Goal: Communication & Community: Answer question/provide support

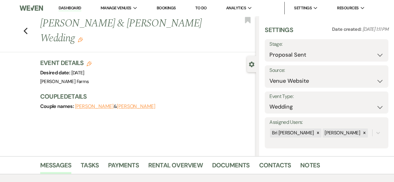
select select "6"
select select "5"
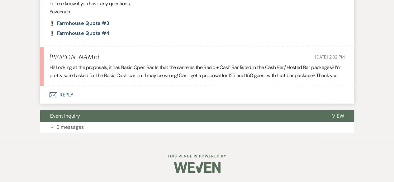
scroll to position [1214, 0]
click at [105, 26] on span "Farmhouse Quote #3" at bounding box center [83, 23] width 53 height 7
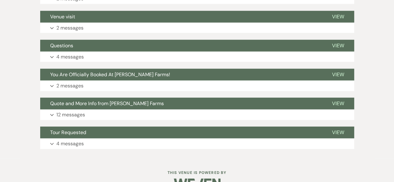
scroll to position [863, 0]
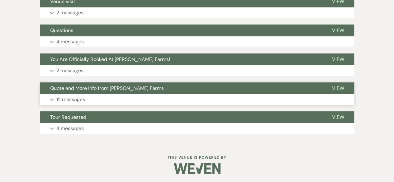
click at [121, 99] on button "Expand 12 messages" at bounding box center [197, 99] width 314 height 11
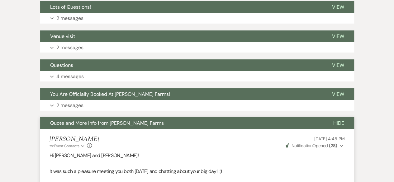
scroll to position [801, 0]
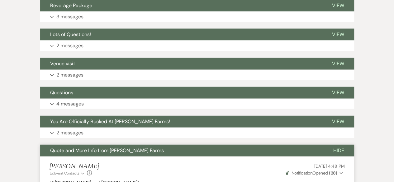
click at [339, 150] on span "Hide" at bounding box center [338, 150] width 11 height 7
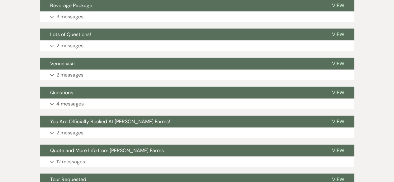
click at [174, 102] on button "Expand 4 messages" at bounding box center [197, 104] width 314 height 11
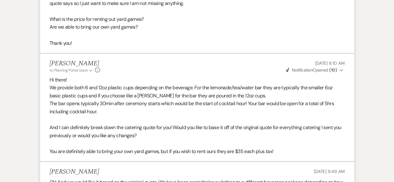
scroll to position [1050, 0]
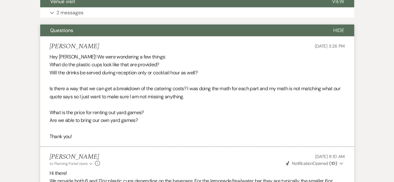
click at [334, 29] on span "Hide" at bounding box center [338, 30] width 11 height 7
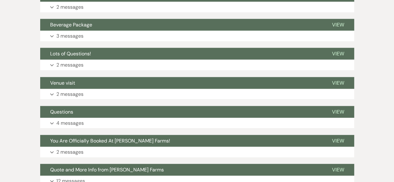
scroll to position [770, 0]
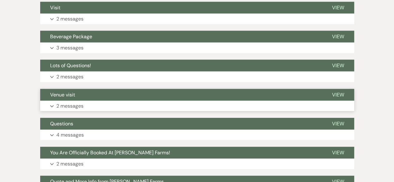
click at [163, 106] on button "Expand 2 messages" at bounding box center [197, 106] width 314 height 11
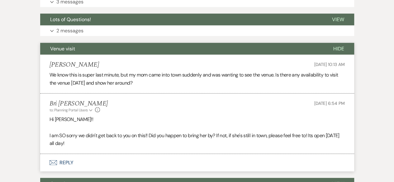
scroll to position [832, 0]
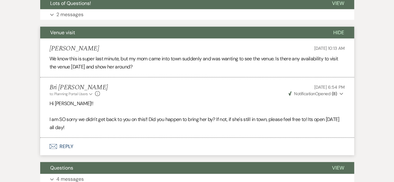
click at [339, 29] on span "Hide" at bounding box center [338, 32] width 11 height 7
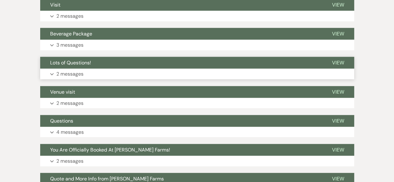
scroll to position [770, 0]
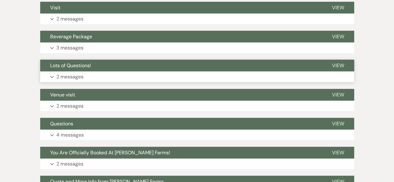
click at [192, 72] on button "Expand 2 messages" at bounding box center [197, 77] width 314 height 11
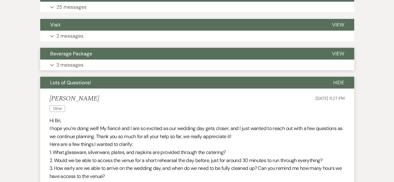
scroll to position [708, 0]
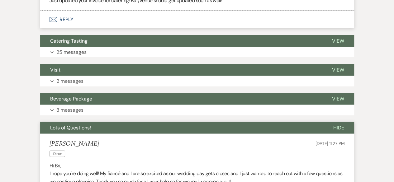
click at [342, 129] on span "Hide" at bounding box center [338, 128] width 11 height 7
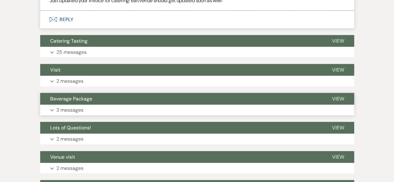
click at [158, 105] on button "Expand 3 messages" at bounding box center [197, 110] width 314 height 11
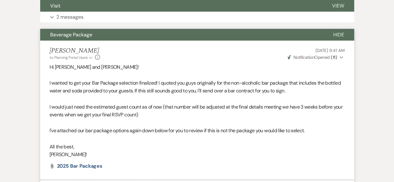
scroll to position [770, 0]
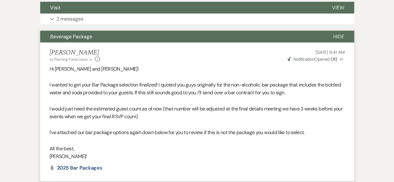
click at [339, 37] on span "Hide" at bounding box center [338, 36] width 11 height 7
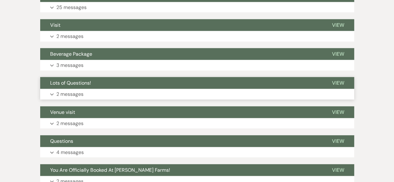
scroll to position [739, 0]
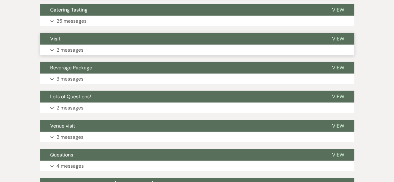
click at [89, 47] on button "Expand 2 messages" at bounding box center [197, 50] width 314 height 11
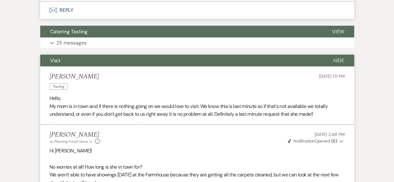
scroll to position [708, 0]
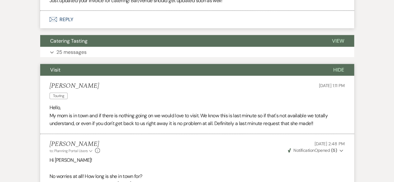
click at [339, 65] on button "Hide" at bounding box center [338, 70] width 31 height 12
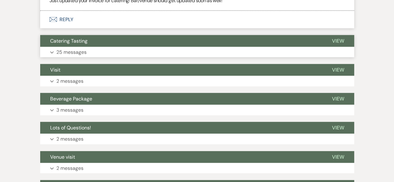
click at [142, 51] on button "Expand 25 messages" at bounding box center [197, 52] width 314 height 11
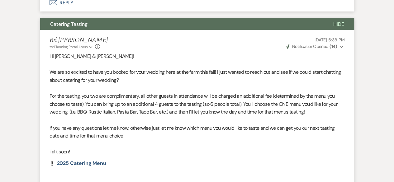
scroll to position [647, 0]
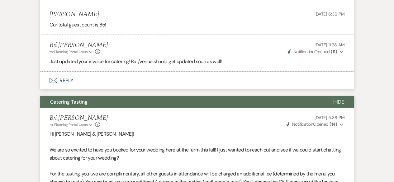
click at [335, 100] on span "Hide" at bounding box center [338, 102] width 11 height 7
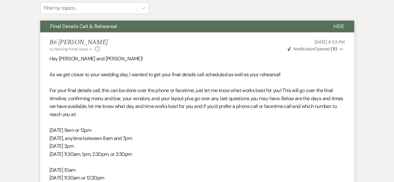
scroll to position [148, 0]
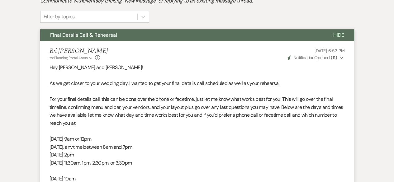
click at [345, 34] on button "Hide" at bounding box center [338, 35] width 31 height 12
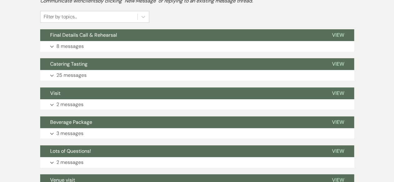
click at [174, 52] on div "Event Messages Log Log Message + New Message Communicate with clients by clicki…" at bounding box center [197, 148] width 314 height 338
click at [172, 46] on button "Expand 8 messages" at bounding box center [197, 46] width 314 height 11
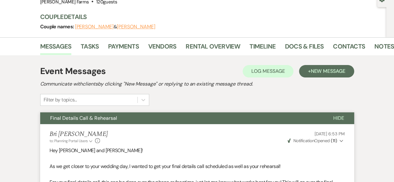
scroll to position [55, 0]
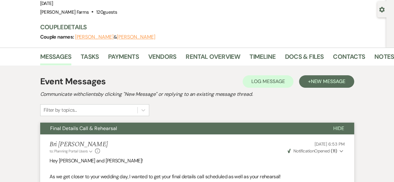
click at [339, 129] on span "Hide" at bounding box center [338, 128] width 11 height 7
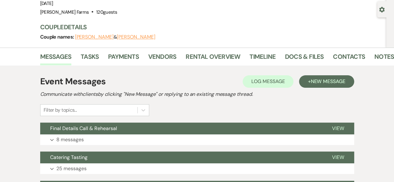
click at [379, 8] on use "button" at bounding box center [381, 10] width 5 height 6
select select "5"
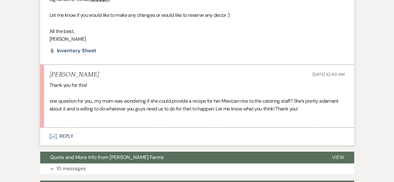
scroll to position [368, 0]
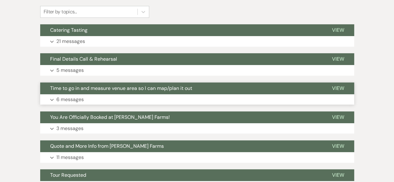
scroll to position [156, 0]
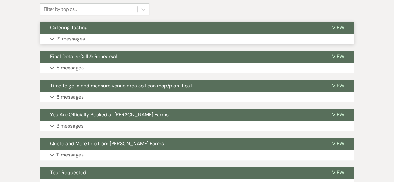
click at [167, 40] on button "Expand 21 messages" at bounding box center [197, 39] width 314 height 11
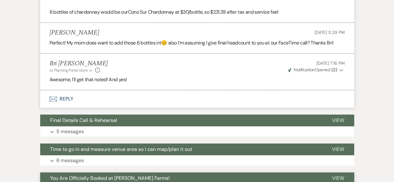
scroll to position [1269, 0]
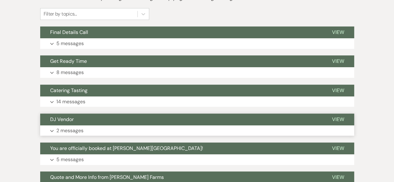
scroll to position [156, 0]
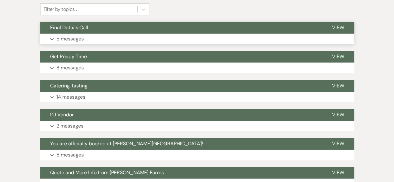
click at [121, 39] on button "Expand 5 messages" at bounding box center [197, 39] width 314 height 11
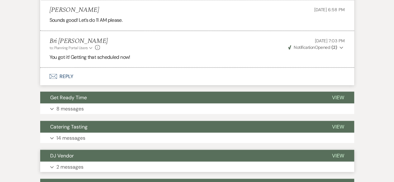
scroll to position [622, 0]
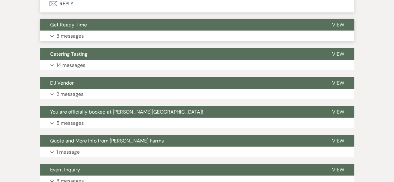
click at [110, 34] on button "Expand 8 messages" at bounding box center [197, 36] width 314 height 11
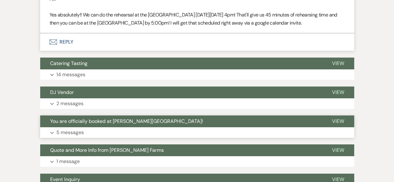
scroll to position [1213, 0]
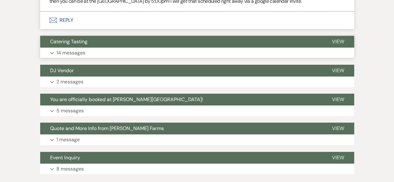
click at [151, 50] on button "Expand 14 messages" at bounding box center [197, 53] width 314 height 11
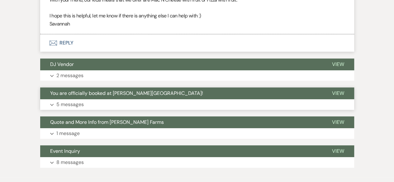
scroll to position [2532, 0]
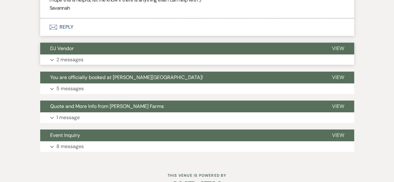
click at [127, 54] on button "Expand 2 messages" at bounding box center [197, 59] width 314 height 11
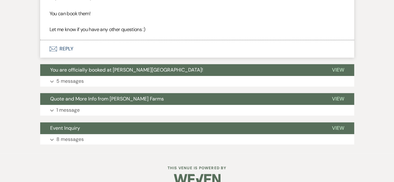
scroll to position [2702, 0]
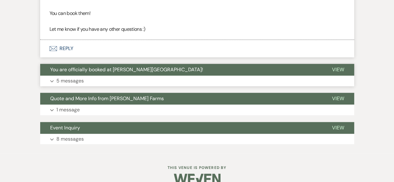
click at [111, 76] on button "Expand 5 messages" at bounding box center [197, 81] width 314 height 11
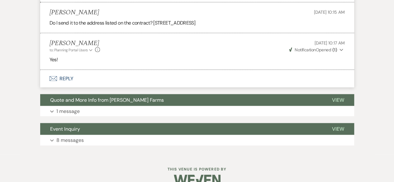
scroll to position [2952, 0]
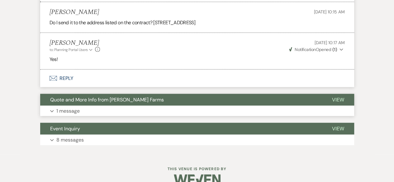
click at [117, 106] on button "Expand 1 message" at bounding box center [197, 111] width 314 height 11
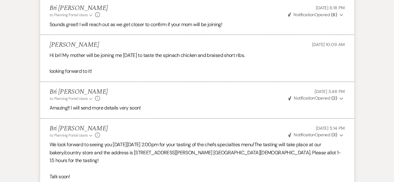
scroll to position [1364, 0]
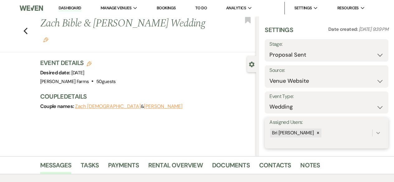
click at [376, 131] on icon at bounding box center [378, 133] width 6 height 6
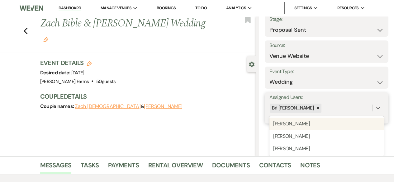
click at [315, 126] on div "[PERSON_NAME]" at bounding box center [326, 124] width 114 height 12
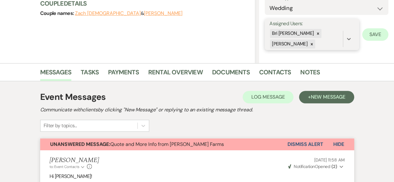
scroll to position [93, 0]
click at [380, 36] on button "Save" at bounding box center [375, 34] width 26 height 12
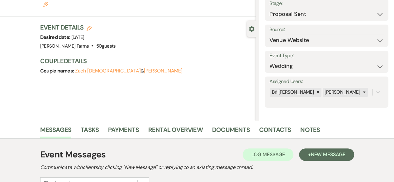
scroll to position [0, 0]
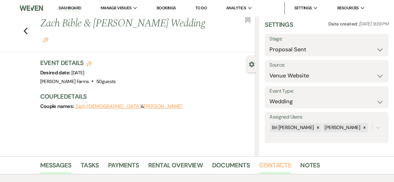
click at [283, 164] on link "Contacts" at bounding box center [275, 167] width 32 height 14
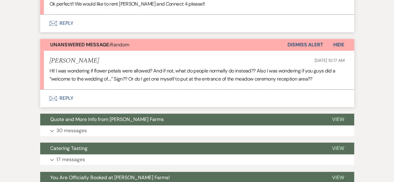
scroll to position [345, 0]
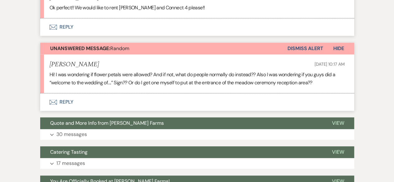
click at [115, 102] on button "Envelope Reply" at bounding box center [197, 101] width 314 height 17
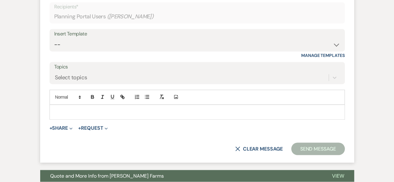
scroll to position [469, 0]
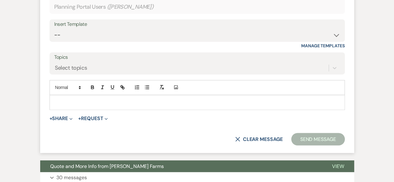
click at [119, 105] on div at bounding box center [197, 102] width 295 height 14
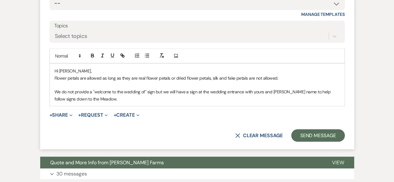
scroll to position [592, 0]
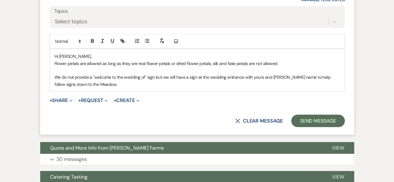
click at [282, 78] on p "We do not provide a "welcome to the wedding of" sign but we will have a sign at…" at bounding box center [196, 81] width 285 height 14
click at [282, 80] on p "We do not provide a "welcome to the wedding of" sign but we will have a sign at…" at bounding box center [196, 81] width 285 height 14
click at [282, 78] on p "We do not provide a "welcome to the wedding of" sign but we will have a sign at…" at bounding box center [196, 81] width 285 height 14
click at [323, 125] on button "Send Message" at bounding box center [317, 121] width 53 height 12
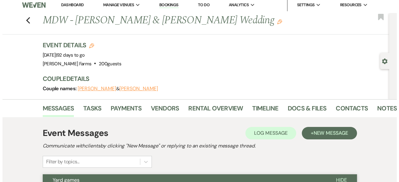
scroll to position [0, 0]
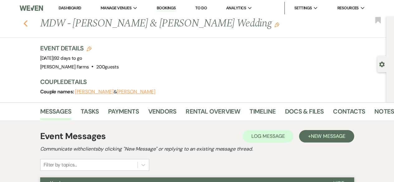
click at [26, 20] on button "Previous" at bounding box center [25, 23] width 5 height 9
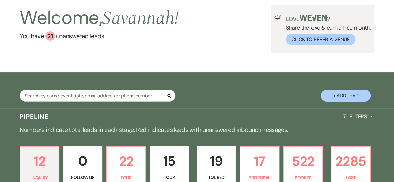
scroll to position [156, 0]
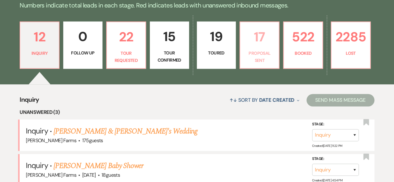
click at [260, 44] on p "17" at bounding box center [259, 36] width 31 height 21
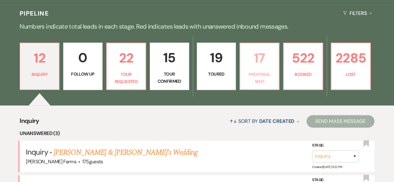
select select "6"
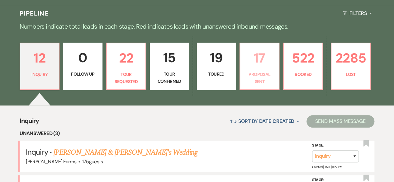
select select "6"
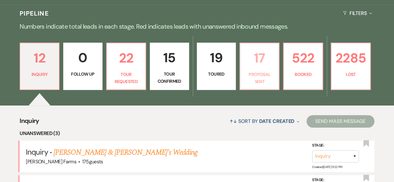
select select "6"
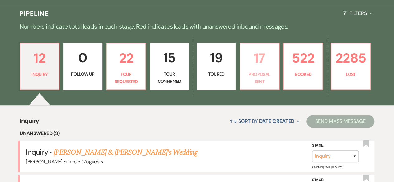
select select "6"
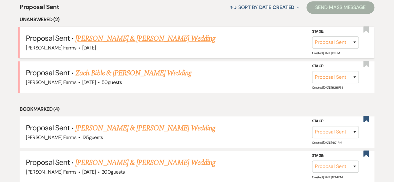
scroll to position [249, 0]
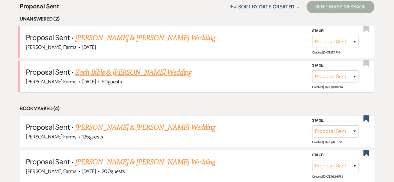
click at [163, 73] on link "Zach Bible & Katherine Wintemute's Wedding" at bounding box center [133, 72] width 116 height 11
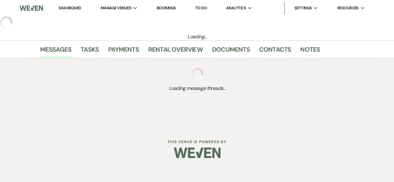
select select "6"
select select "5"
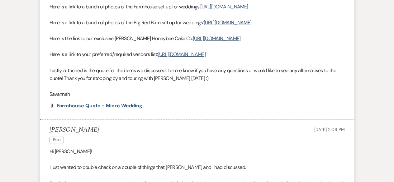
scroll to position [374, 0]
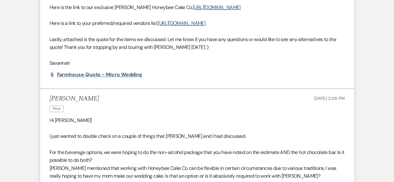
click at [138, 78] on span "Farmhouse Quote - Micro Wedding" at bounding box center [100, 74] width 86 height 7
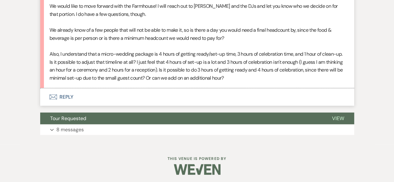
scroll to position [783, 0]
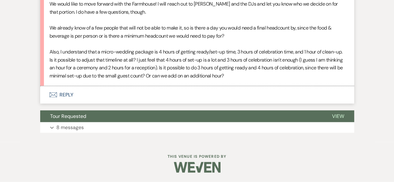
click at [135, 101] on button "Envelope Reply" at bounding box center [197, 94] width 314 height 17
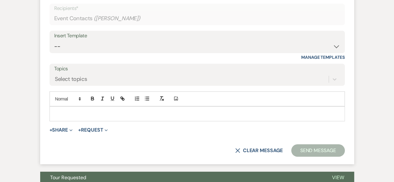
scroll to position [907, 0]
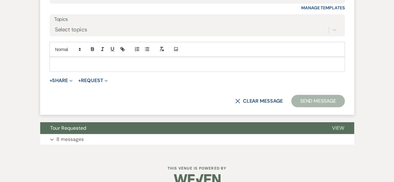
click at [108, 72] on div at bounding box center [197, 64] width 295 height 14
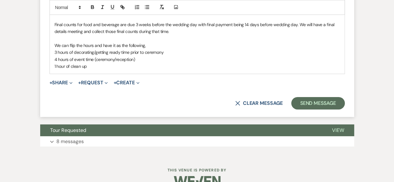
scroll to position [1002, 0]
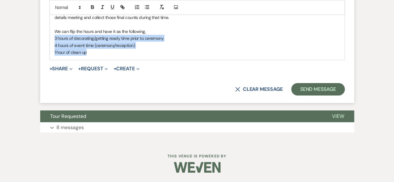
drag, startPoint x: 54, startPoint y: 49, endPoint x: 90, endPoint y: 64, distance: 38.5
click at [90, 60] on div "Hi Katherine, I am so excited to hear you guys would like to move forward with …" at bounding box center [197, 21] width 295 height 77
click at [103, 56] on p "1 hour of clean up" at bounding box center [196, 52] width 285 height 7
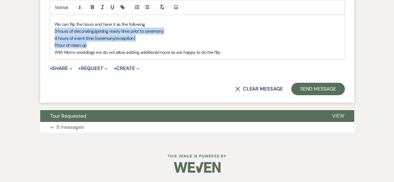
drag, startPoint x: 90, startPoint y: 64, endPoint x: 57, endPoint y: 50, distance: 35.5
click at [53, 50] on div "Hi Katherine, I am so excited to hear you guys would like to move forward with …" at bounding box center [197, 17] width 295 height 84
click at [101, 8] on icon "button" at bounding box center [103, 7] width 6 height 6
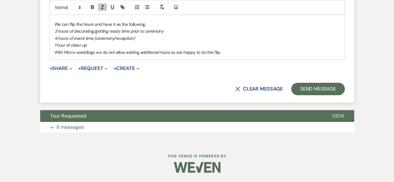
click at [218, 56] on p "With Micro-weddings we do not allow adding additional hours so are happy to do …" at bounding box center [196, 52] width 285 height 7
click at [222, 56] on p "With Micro-weddings we do not allow adding additional hours so are happy to do …" at bounding box center [196, 52] width 285 height 7
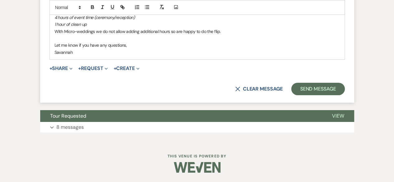
scroll to position [965, 0]
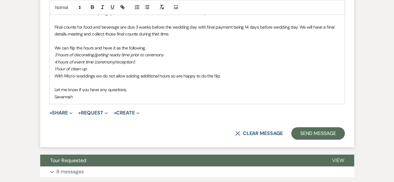
click at [202, 17] on p "I am so excited to hear you guys would like to move forward with the Farmhouse …" at bounding box center [196, 13] width 285 height 7
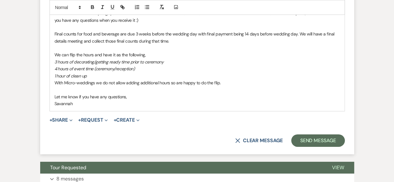
click at [228, 65] on p "3 hours of decorating/getting ready time prior to ceremony" at bounding box center [196, 62] width 285 height 7
drag, startPoint x: 162, startPoint y: 135, endPoint x: 166, endPoint y: 134, distance: 4.8
click at [162, 107] on p "Savannah" at bounding box center [196, 103] width 285 height 7
click at [318, 147] on button "Send Message" at bounding box center [317, 141] width 53 height 12
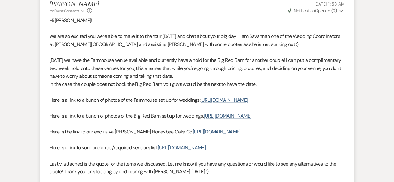
scroll to position [290, 0]
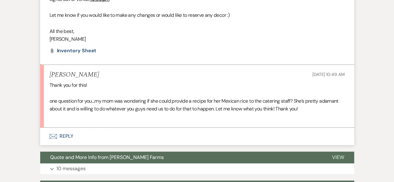
click at [97, 134] on button "Envelope Reply" at bounding box center [197, 136] width 314 height 17
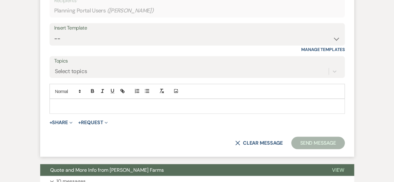
scroll to position [524, 0]
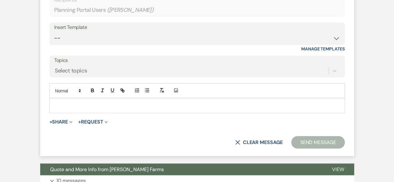
click at [103, 102] on p at bounding box center [196, 105] width 285 height 7
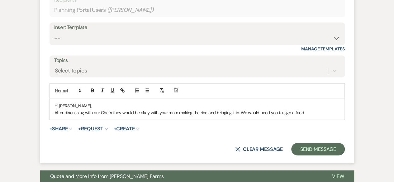
drag, startPoint x: 310, startPoint y: 112, endPoint x: 242, endPoint y: 112, distance: 67.9
click at [242, 112] on p "After discussing with our Chefs they would be okay with your mom making the ric…" at bounding box center [196, 112] width 285 height 7
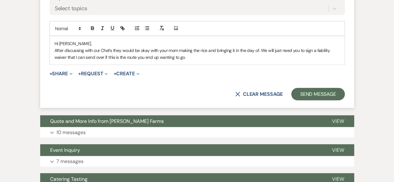
scroll to position [555, 0]
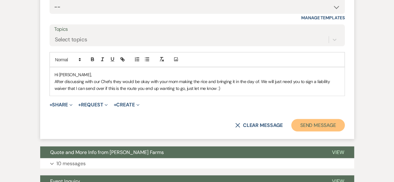
click at [312, 123] on button "Send Message" at bounding box center [317, 125] width 53 height 12
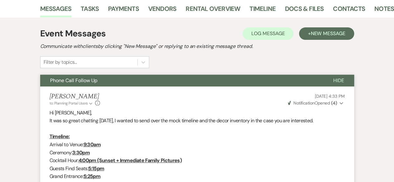
scroll to position [0, 0]
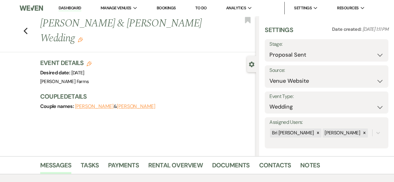
select select "6"
select select "5"
